Goal: Navigation & Orientation: Find specific page/section

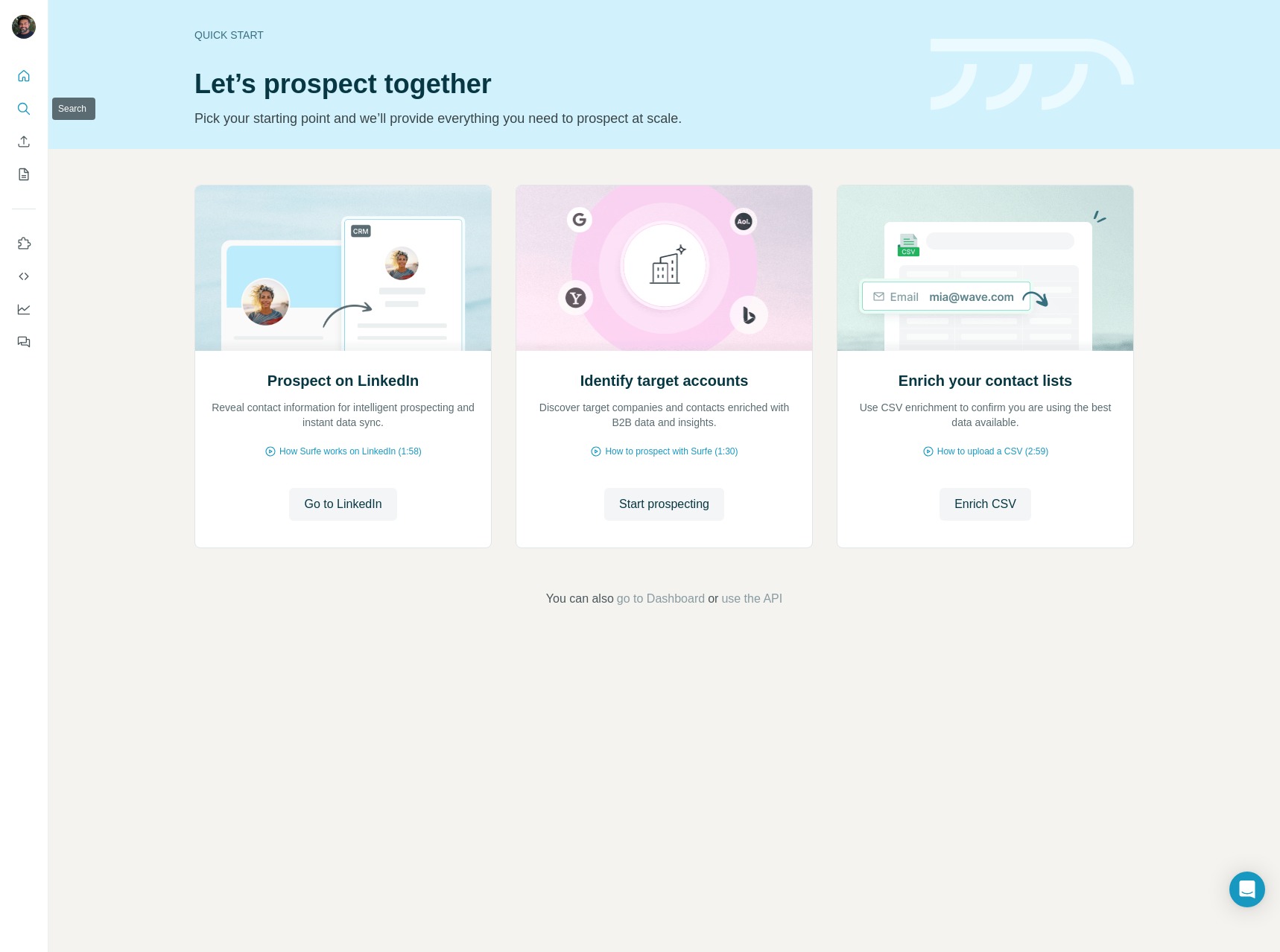
click at [31, 106] on icon "Search" at bounding box center [23, 108] width 15 height 15
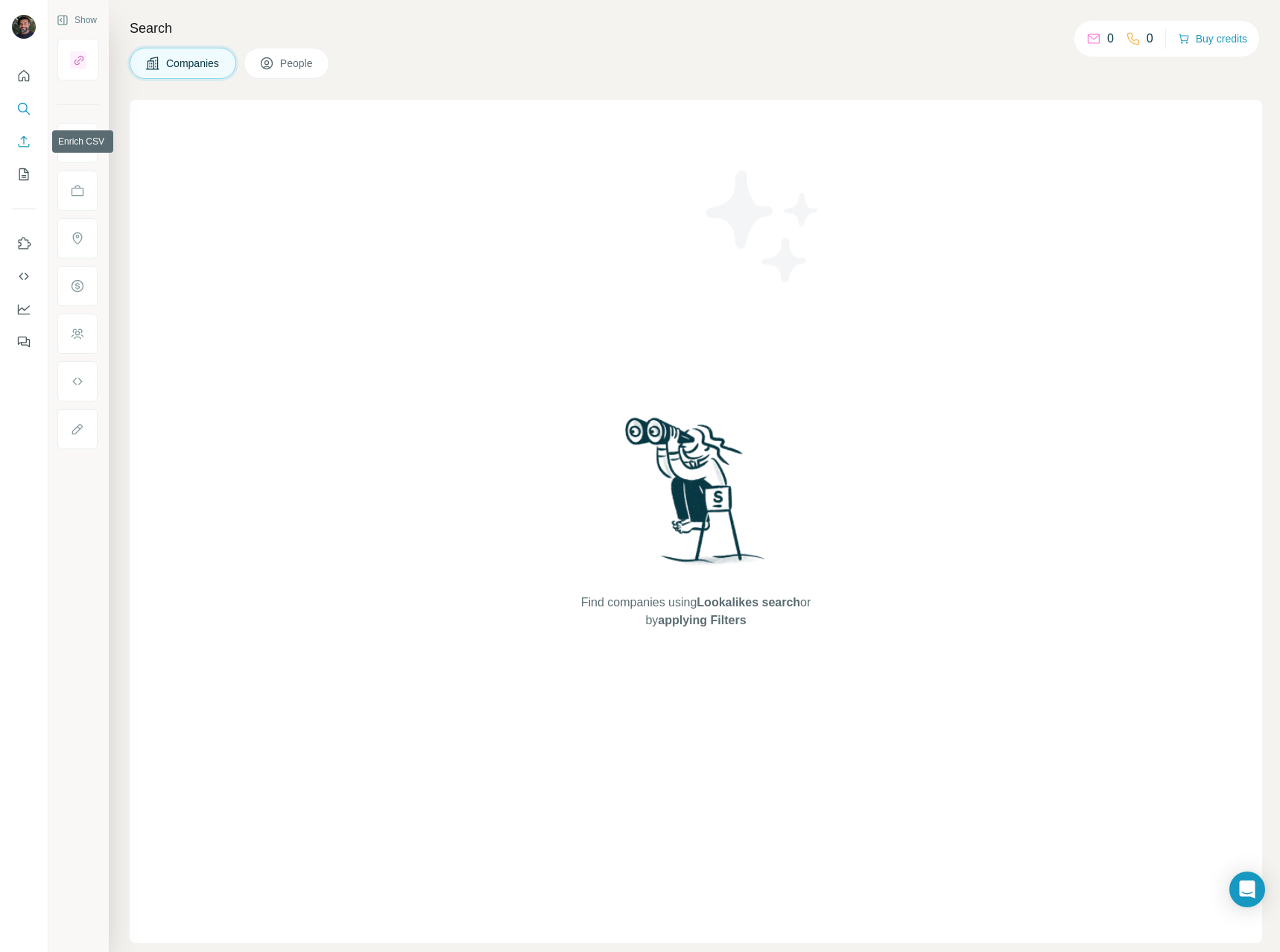
click at [15, 139] on button "Enrich CSV" at bounding box center [23, 142] width 23 height 27
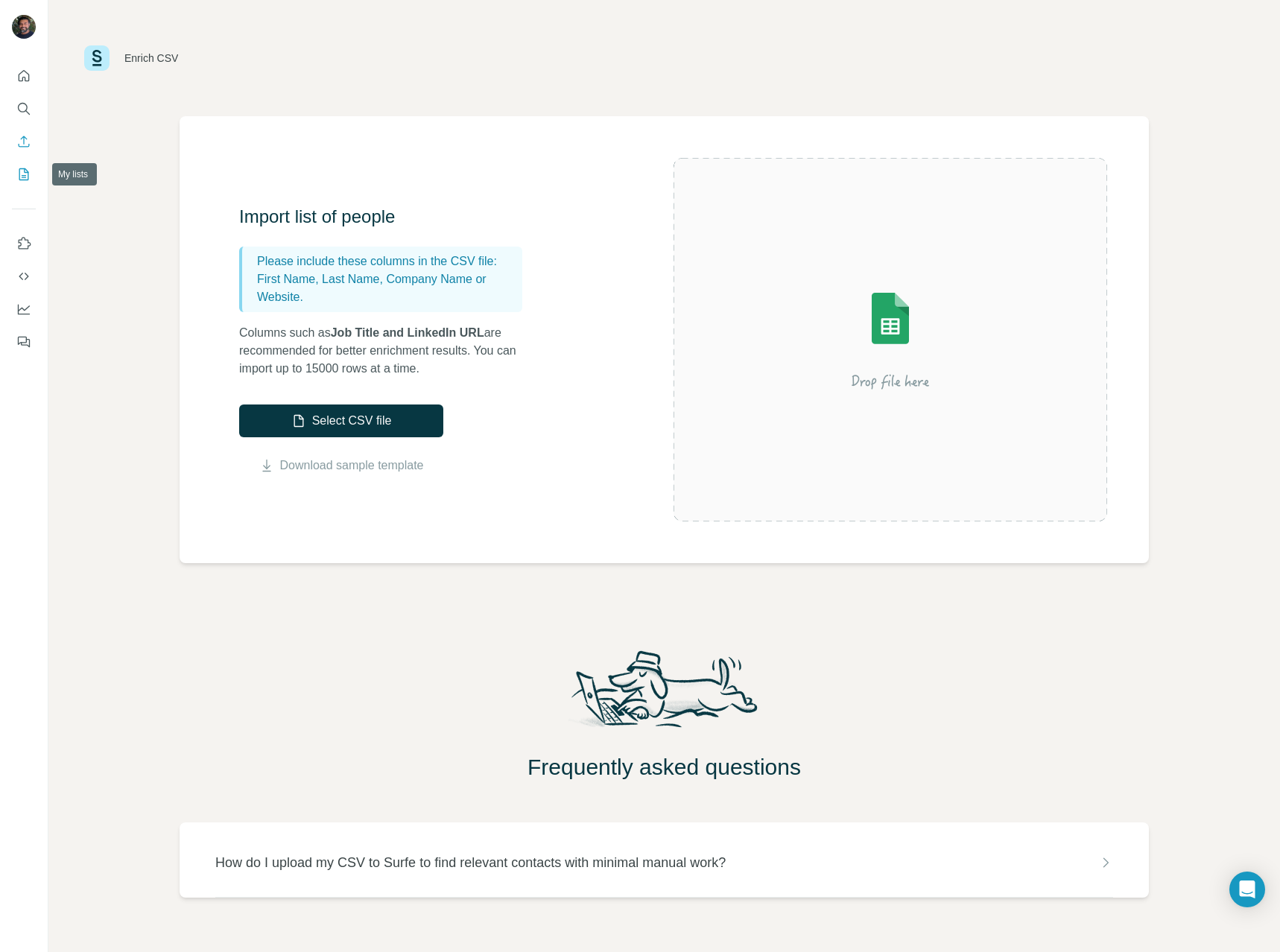
click at [30, 164] on button "My lists" at bounding box center [23, 174] width 23 height 27
